Goal: Task Accomplishment & Management: Use online tool/utility

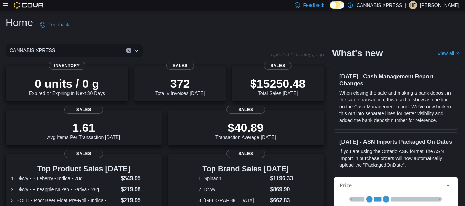
click at [7, 4] on icon at bounding box center [6, 5] width 6 height 6
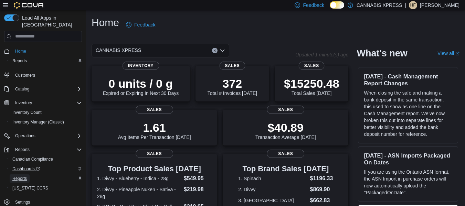
drag, startPoint x: 23, startPoint y: 173, endPoint x: 18, endPoint y: 160, distance: 14.0
click at [23, 176] on span "Reports" at bounding box center [19, 179] width 14 height 6
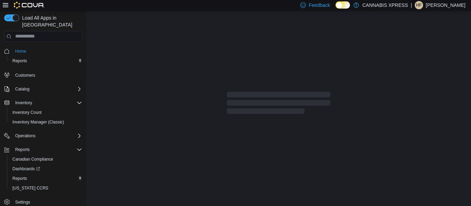
click at [4, 2] on icon at bounding box center [6, 5] width 6 height 6
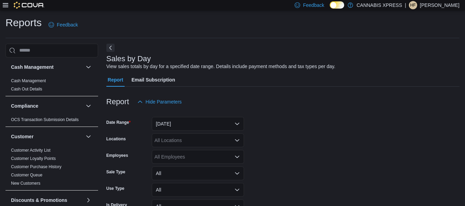
scroll to position [16, 0]
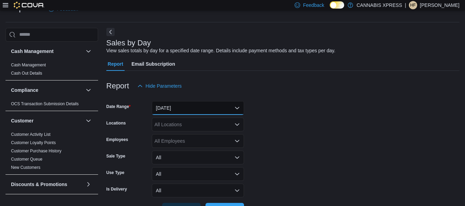
click at [176, 107] on button "Yesterday" at bounding box center [198, 108] width 92 height 14
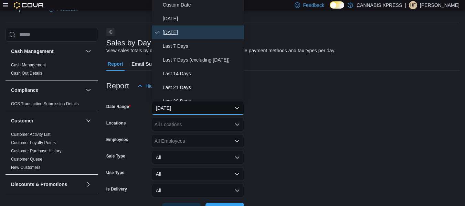
scroll to position [14, 0]
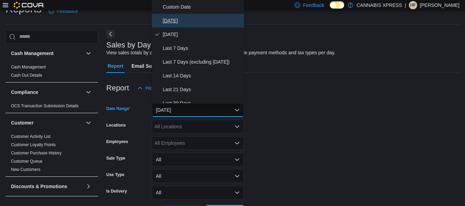
click at [188, 19] on span "Today" at bounding box center [202, 21] width 79 height 8
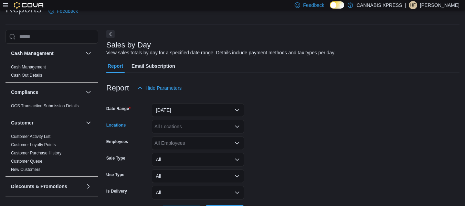
click at [182, 128] on div "All Locations" at bounding box center [198, 127] width 92 height 14
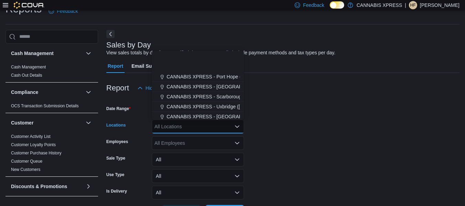
scroll to position [103, 0]
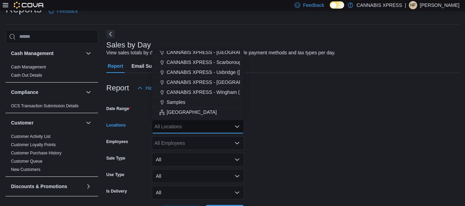
drag, startPoint x: 197, startPoint y: 91, endPoint x: 304, endPoint y: 101, distance: 107.7
click at [197, 91] on span "CANNABIS XPRESS - Wingham (Josephine Street)" at bounding box center [249, 92] width 165 height 7
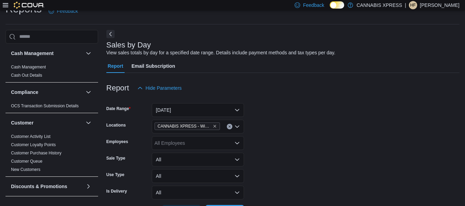
click at [308, 102] on div at bounding box center [283, 99] width 354 height 8
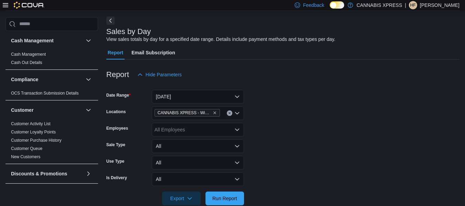
scroll to position [40, 0]
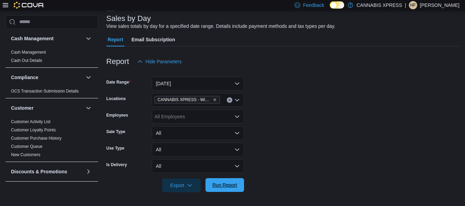
click at [233, 185] on span "Run Report" at bounding box center [225, 185] width 25 height 7
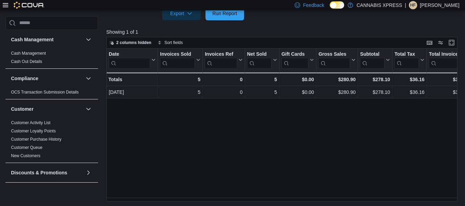
scroll to position [214, 0]
